Goal: Task Accomplishment & Management: Use online tool/utility

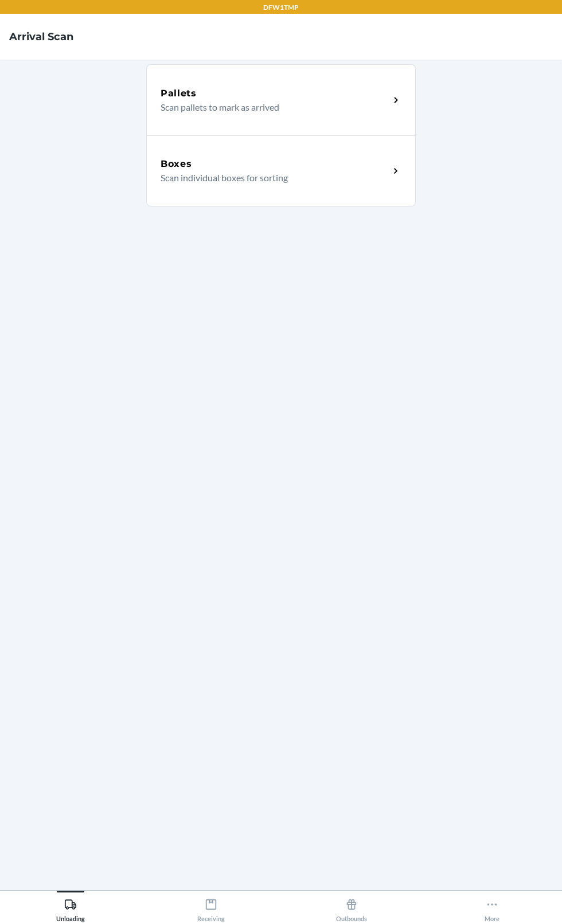
click at [339, 189] on div "Boxes Scan individual boxes for sorting" at bounding box center [280, 170] width 269 height 71
click at [210, 910] on icon at bounding box center [211, 904] width 13 height 13
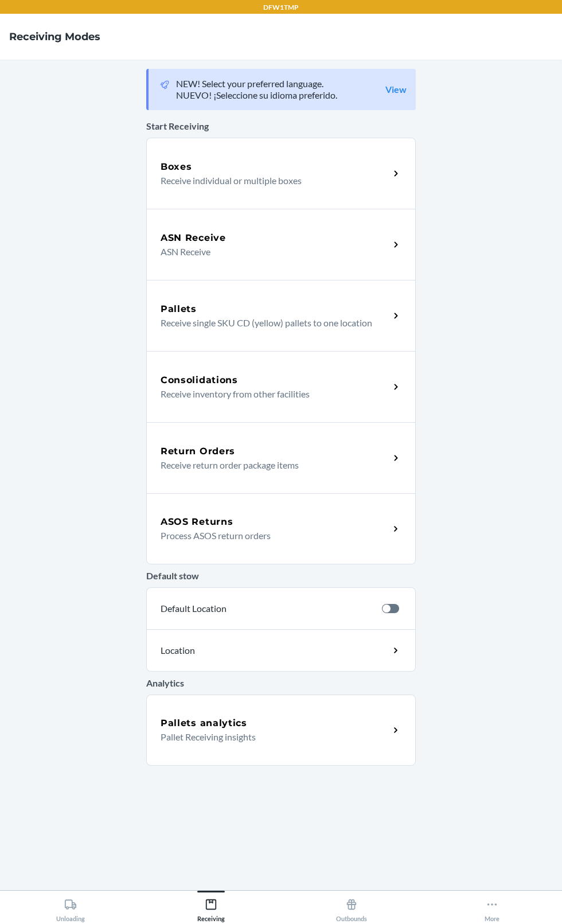
click at [244, 181] on p "Receive individual or multiple boxes" at bounding box center [271, 181] width 220 height 14
